Goal: Find specific page/section

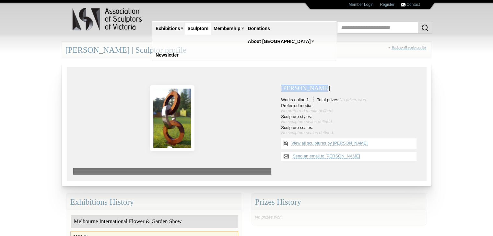
drag, startPoint x: 314, startPoint y: 87, endPoint x: 282, endPoint y: 86, distance: 32.1
click at [282, 86] on h3 "[PERSON_NAME]" at bounding box center [350, 88] width 139 height 7
click at [342, 91] on h3 "[PERSON_NAME]" at bounding box center [350, 88] width 139 height 7
click at [320, 91] on h3 "[PERSON_NAME]" at bounding box center [350, 88] width 139 height 7
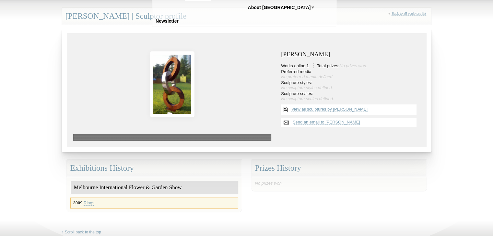
scroll to position [65, 0]
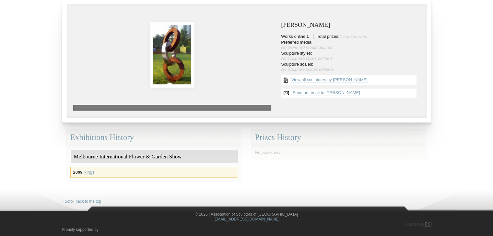
drag, startPoint x: 230, startPoint y: 106, endPoint x: 283, endPoint y: 128, distance: 58.1
click at [285, 123] on div "Sean Bassett | Sculptor profile « Back to all sculptors list loading images -1/…" at bounding box center [246, 50] width 369 height 146
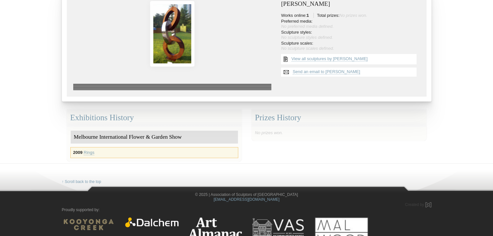
scroll to position [101, 0]
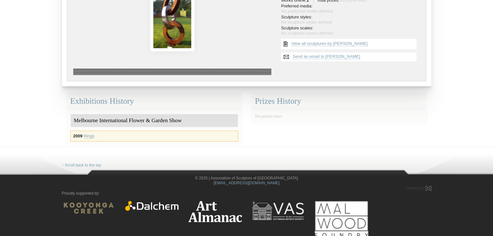
drag, startPoint x: 273, startPoint y: 139, endPoint x: 268, endPoint y: 136, distance: 5.8
click at [273, 139] on div "Member Login Register Contact Exhibitions Victoria Sculpture Prize Tesselaar Sc…" at bounding box center [246, 22] width 379 height 246
